Goal: Task Accomplishment & Management: Manage account settings

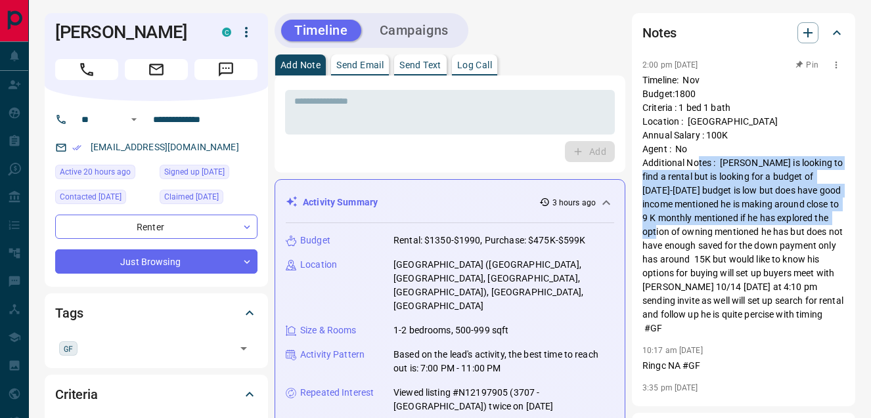
drag, startPoint x: 721, startPoint y: 166, endPoint x: 708, endPoint y: 238, distance: 73.3
click at [708, 238] on p "Timeline: Nov Budget:1800 Criteria : 1 bed 1 bath Location : [GEOGRAPHIC_DATA] …" at bounding box center [743, 205] width 202 height 262
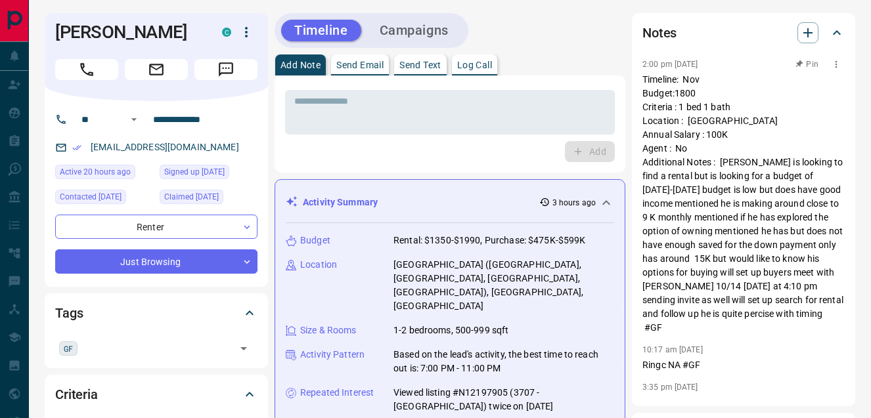
click at [708, 238] on p "Timeline: Nov Budget:1800 Criteria : 1 bed 1 bath Location : [GEOGRAPHIC_DATA] …" at bounding box center [743, 204] width 202 height 262
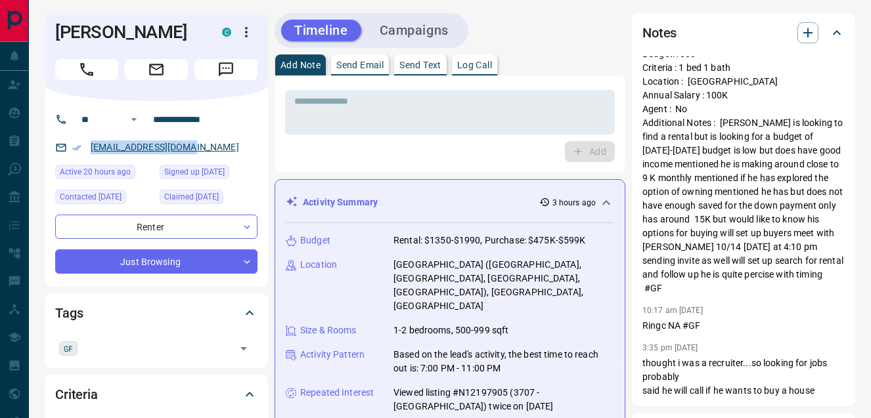
copy link "[EMAIL_ADDRESS][DOMAIN_NAME]"
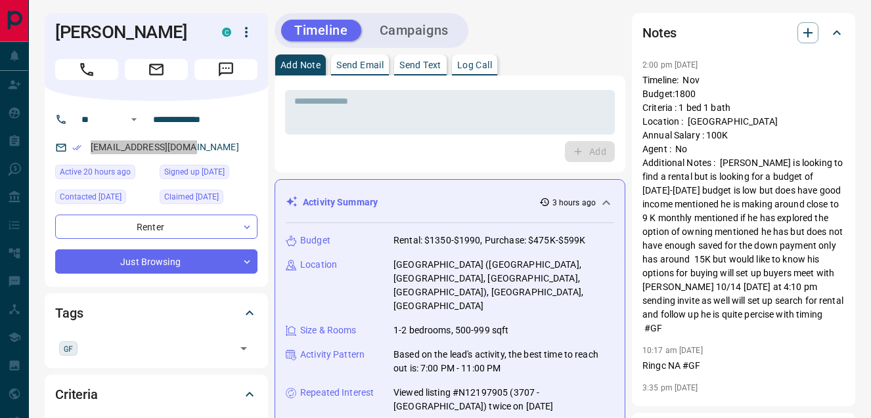
drag, startPoint x: 173, startPoint y: 169, endPoint x: 242, endPoint y: 1, distance: 181.7
copy link "[EMAIL_ADDRESS][DOMAIN_NAME]"
click at [192, 130] on input "**********" at bounding box center [199, 119] width 102 height 21
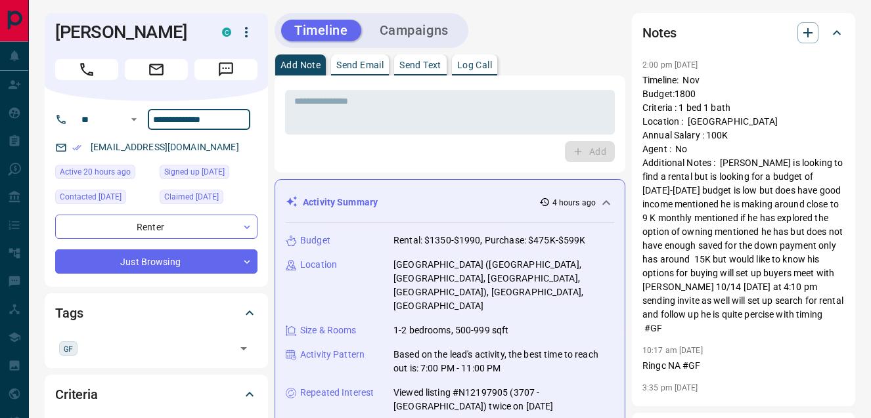
click at [192, 130] on input "**********" at bounding box center [199, 119] width 102 height 21
click at [379, 122] on textarea at bounding box center [449, 112] width 311 height 33
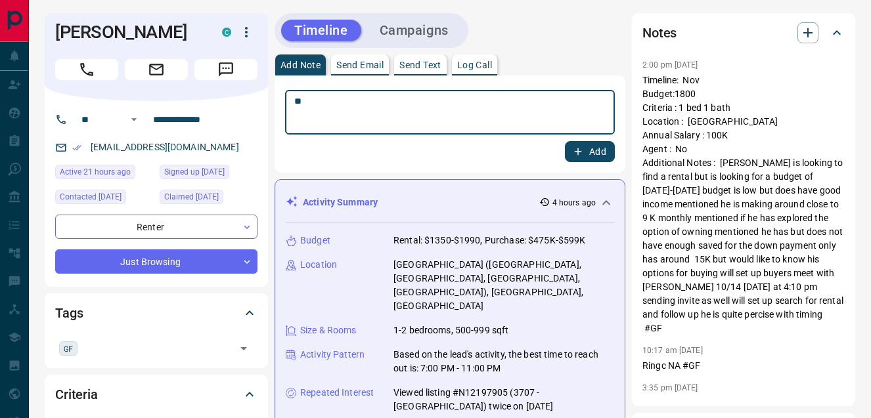
type textarea "*"
type textarea "**********"
click at [584, 148] on button "Add" at bounding box center [590, 152] width 50 height 21
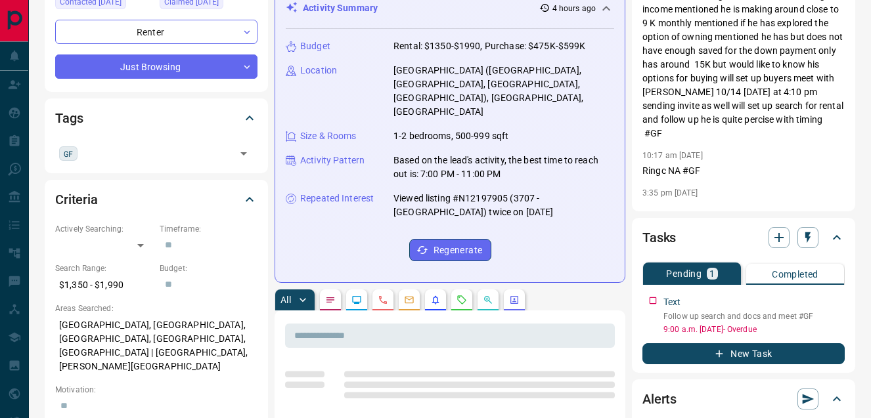
scroll to position [193, 0]
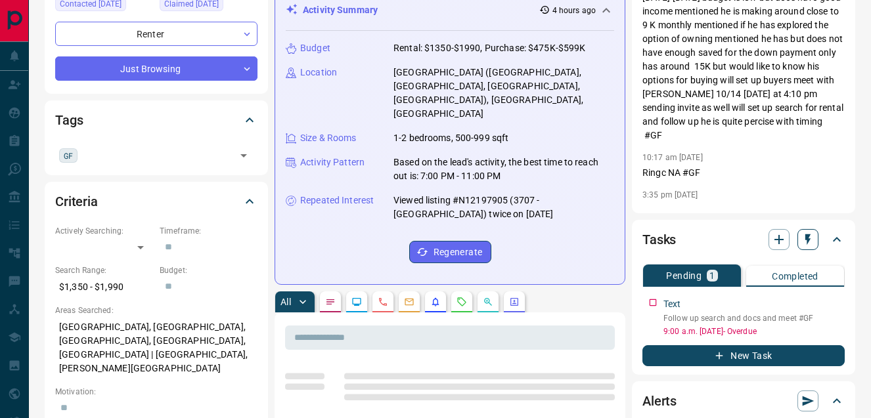
click at [804, 240] on icon "button" at bounding box center [807, 239] width 13 height 13
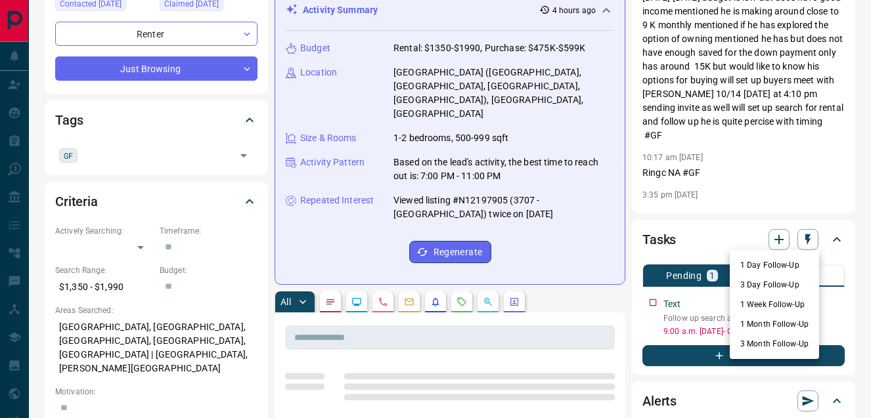
click at [796, 311] on li "1 Week Follow-Up" at bounding box center [774, 305] width 89 height 20
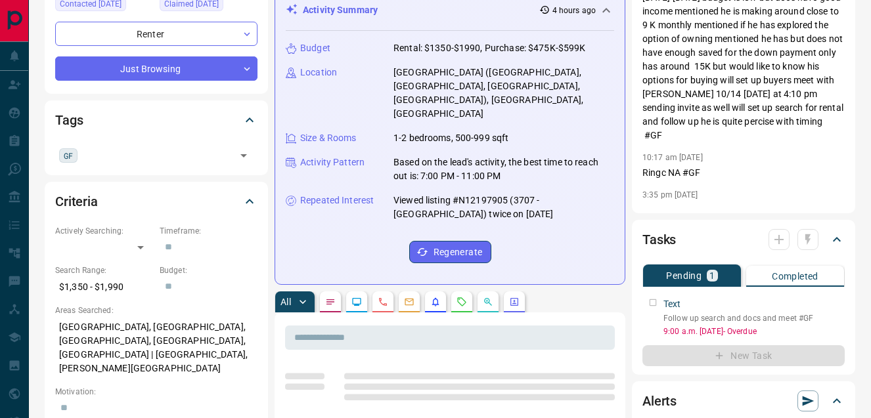
click at [805, 244] on div at bounding box center [794, 239] width 50 height 21
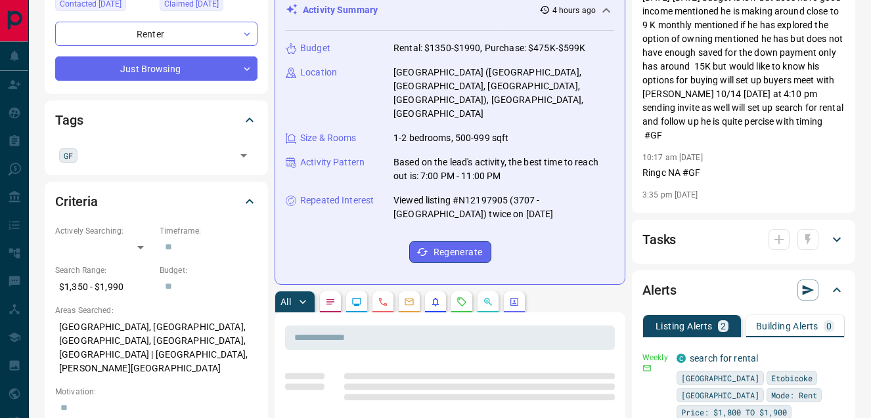
click at [805, 244] on div at bounding box center [794, 239] width 50 height 21
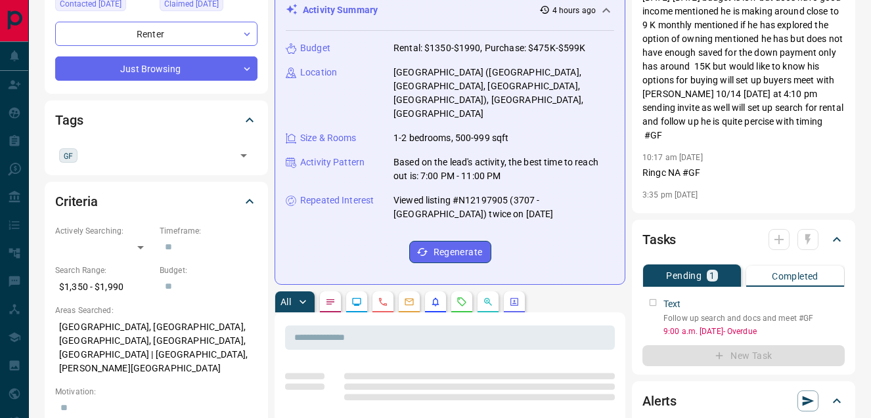
click at [814, 205] on div "Notes 2:00 pm [DATE] Timeline: Nov Budget:1800 Criteria : 1 bed 1 bath Location…" at bounding box center [743, 16] width 223 height 393
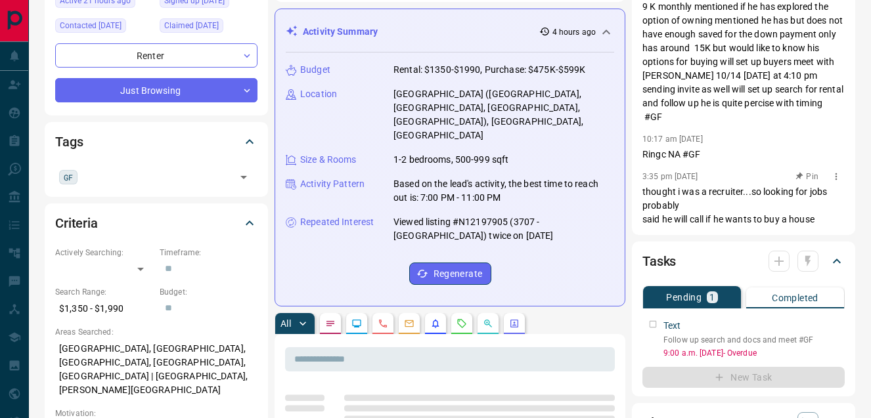
scroll to position [206, 0]
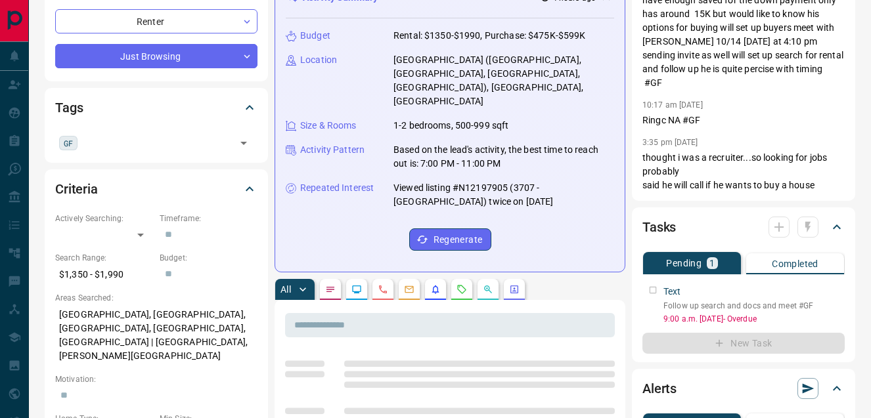
click at [801, 233] on div at bounding box center [794, 227] width 50 height 21
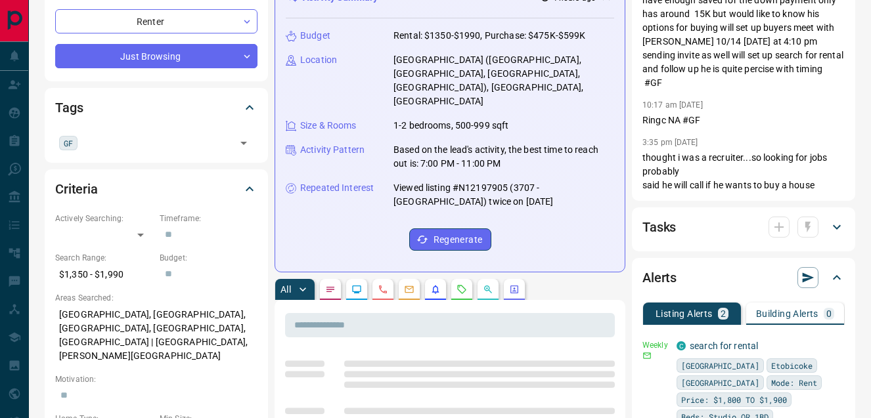
click at [804, 229] on div at bounding box center [794, 227] width 50 height 21
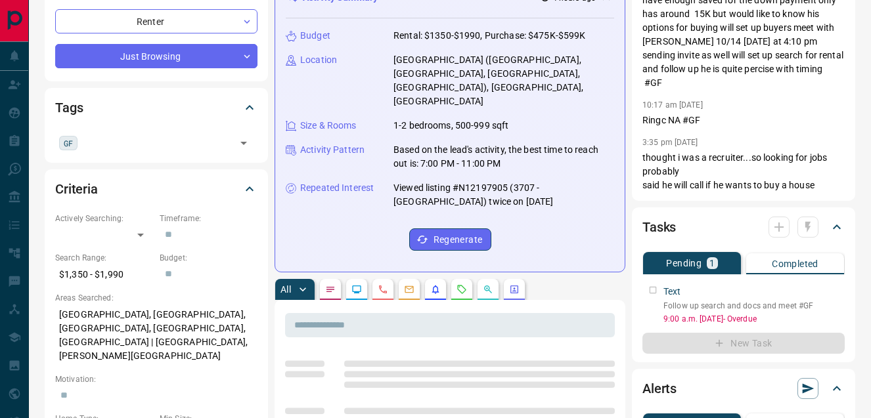
scroll to position [0, 0]
